Goal: Transaction & Acquisition: Purchase product/service

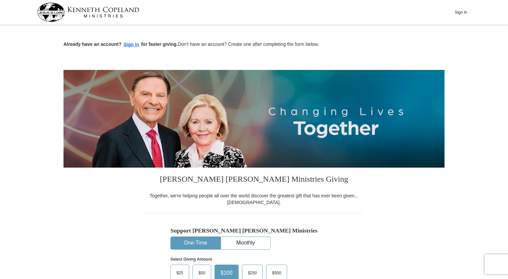
drag, startPoint x: 507, startPoint y: 51, endPoint x: 508, endPoint y: 55, distance: 4.4
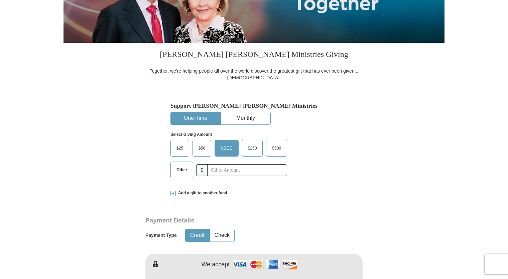
scroll to position [126, 0]
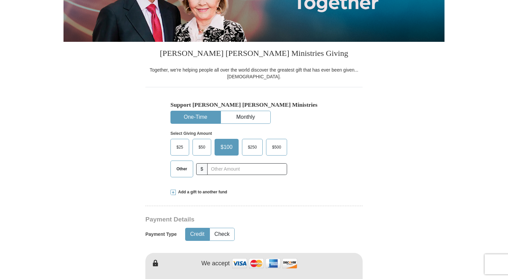
click at [201, 148] on span "$50" at bounding box center [201, 147] width 13 height 10
click at [0, 0] on input "$50" at bounding box center [0, 0] width 0 height 0
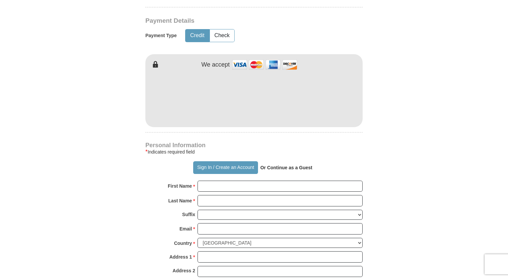
scroll to position [326, 0]
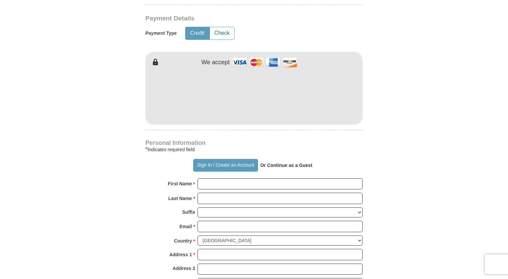
click at [226, 30] on button "Check" at bounding box center [222, 33] width 24 height 12
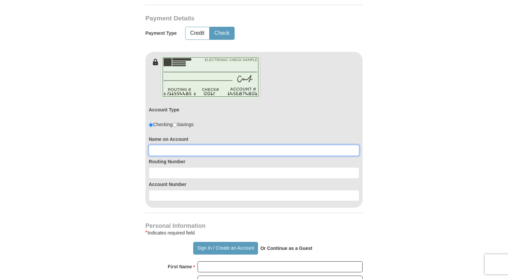
click at [176, 146] on input at bounding box center [254, 150] width 210 height 11
type input "Thomas Hilliard"
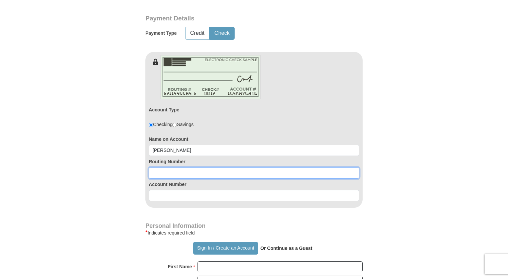
click at [168, 173] on input at bounding box center [254, 172] width 210 height 11
click at [172, 170] on input at bounding box center [254, 172] width 210 height 11
type input "064000017"
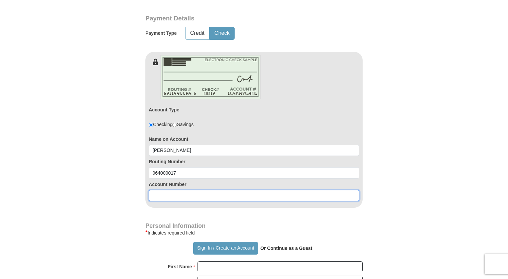
click at [165, 195] on input at bounding box center [254, 195] width 210 height 11
type input "0122090665"
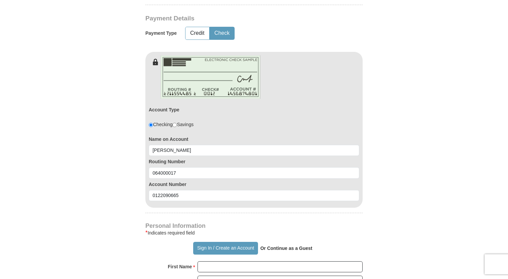
click at [389, 48] on form "Already have an account? Sign in for faster giving. Don't have an account? Crea…" at bounding box center [253, 151] width 381 height 902
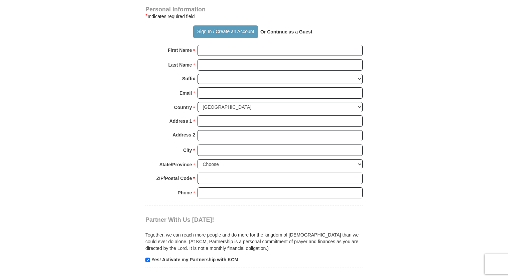
scroll to position [538, 0]
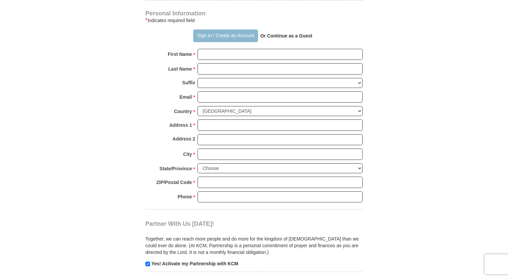
click at [203, 34] on button "Sign In / Create an Account" at bounding box center [225, 35] width 64 height 13
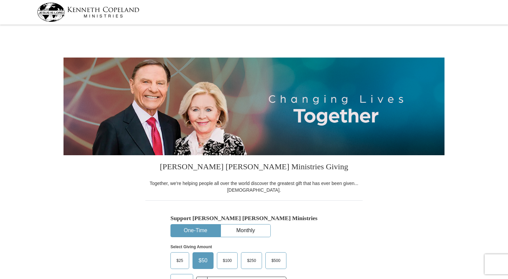
select select "TN"
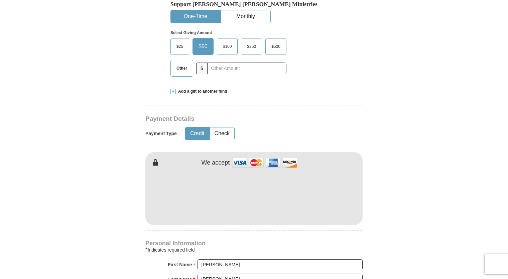
scroll to position [225, 0]
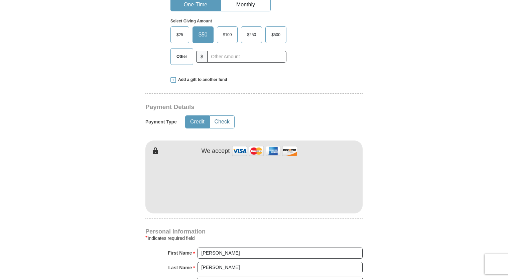
click at [223, 123] on button "Check" at bounding box center [222, 122] width 24 height 12
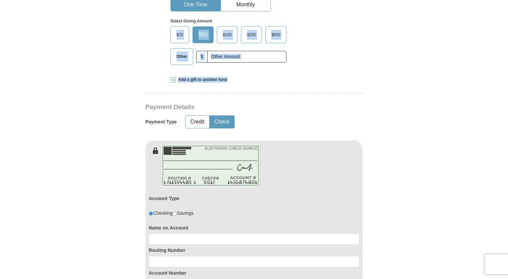
drag, startPoint x: 507, startPoint y: 58, endPoint x: 511, endPoint y: 78, distance: 20.3
drag, startPoint x: 510, startPoint y: 78, endPoint x: 486, endPoint y: 73, distance: 24.2
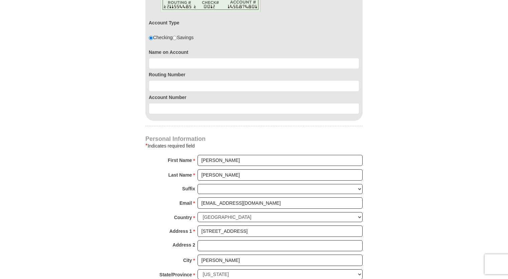
scroll to position [403, 0]
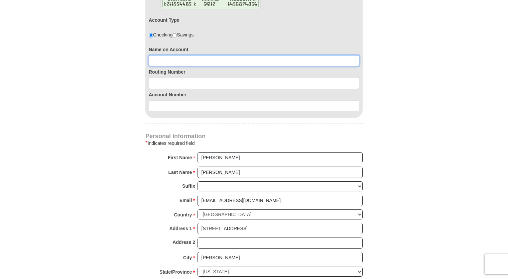
click at [158, 59] on input at bounding box center [254, 60] width 210 height 11
type input "[PERSON_NAME] and [PERSON_NAME]"
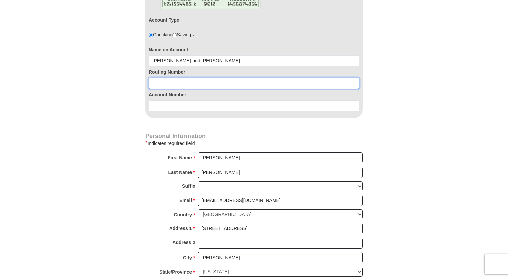
click at [155, 79] on input at bounding box center [254, 82] width 210 height 11
type input "064000017"
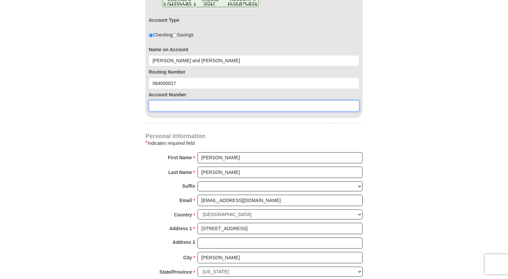
click at [156, 105] on input at bounding box center [254, 105] width 210 height 11
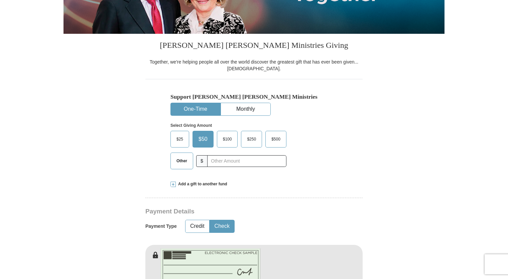
scroll to position [122, 0]
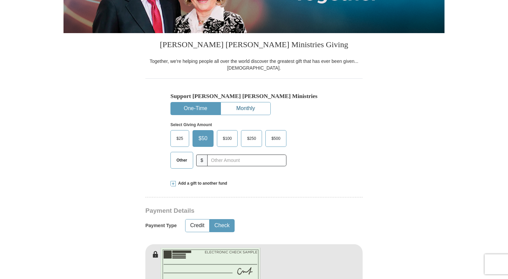
type input "0122090665"
click at [260, 106] on button "Monthly" at bounding box center [245, 108] width 49 height 12
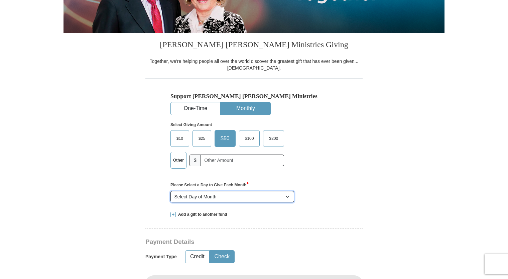
click at [214, 194] on select "Select Day of Month 1 2 3 4 5 6 7 8 9 10 11 12 13 14 15 16 17 18 19 20 21 22 23…" at bounding box center [232, 196] width 124 height 11
click at [170, 191] on select "Select Day of Month 1 2 3 4 5 6 7 8 9 10 11 12 13 14 15 16 17 18 19 20 21 22 23…" at bounding box center [232, 196] width 124 height 11
click at [226, 193] on select "Select Day of Month 1 2 3 4 5 6 7 8 9 10 11 12 13 14 15 16 17 18 19 20 21 22 23…" at bounding box center [232, 196] width 124 height 11
drag, startPoint x: 294, startPoint y: 115, endPoint x: 293, endPoint y: 120, distance: 5.1
click at [293, 120] on div "Select Giving Amount Amount must be a valid number The total gift cannot be les…" at bounding box center [253, 144] width 167 height 58
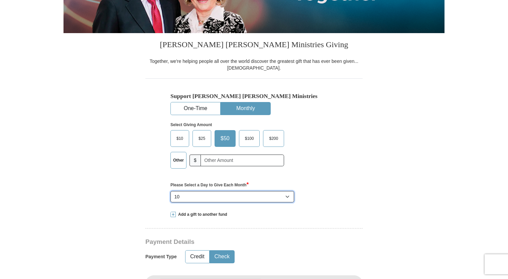
click at [286, 195] on select "Select Day of Month 1 2 3 4 5 6 7 8 9 10 11 12 13 14 15 16 17 18 19 20 21 22 23…" at bounding box center [232, 196] width 124 height 11
click at [170, 191] on select "Select Day of Month 1 2 3 4 5 6 7 8 9 10 11 12 13 14 15 16 17 18 19 20 21 22 23…" at bounding box center [232, 196] width 124 height 11
click at [284, 197] on select "Select Day of Month 1 2 3 4 5 6 7 8 9 10 11 12 13 14 15 16 17 18 19 20 21 22 23…" at bounding box center [232, 196] width 124 height 11
drag, startPoint x: 284, startPoint y: 197, endPoint x: 287, endPoint y: 193, distance: 5.2
click at [287, 193] on select "Select Day of Month 1 2 3 4 5 6 7 8 9 10 11 12 13 14 15 16 17 18 19 20 21 22 23…" at bounding box center [232, 196] width 124 height 11
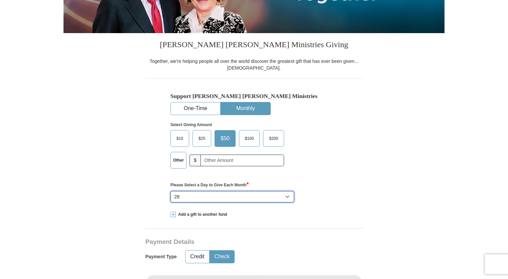
drag, startPoint x: 287, startPoint y: 193, endPoint x: 241, endPoint y: 158, distance: 57.6
click at [241, 158] on div "Select Giving Amount Amount must be a valid number The total gift cannot be les…" at bounding box center [253, 160] width 167 height 90
select select "25"
click at [170, 191] on select "Select Day of Month 1 2 3 4 5 6 7 8 9 10 11 12 13 14 15 16 17 18 19 20 21 22 23…" at bounding box center [232, 196] width 124 height 11
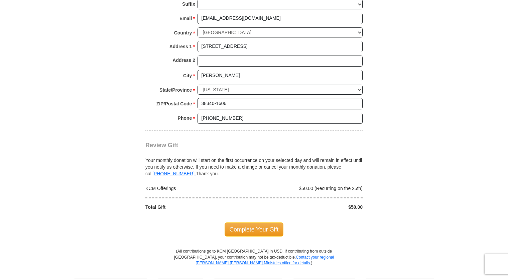
scroll to position [618, 0]
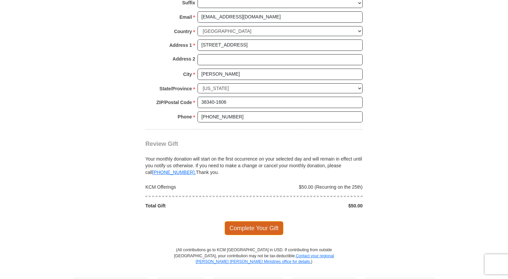
click at [252, 226] on span "Complete Your Gift" at bounding box center [253, 228] width 59 height 14
